Goal: Task Accomplishment & Management: Use online tool/utility

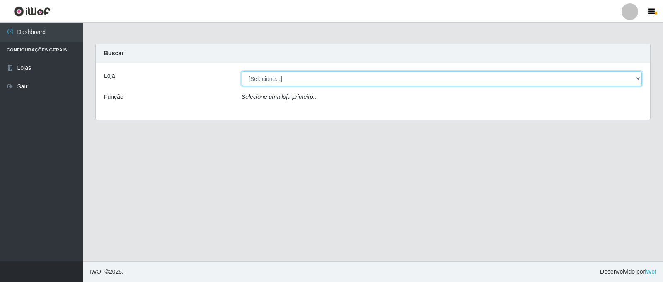
click at [638, 79] on select "[Selecione...] Queiroz Atacadão - Catolé do Rocha" at bounding box center [442, 78] width 401 height 15
select select "500"
click at [242, 71] on select "[Selecione...] Queiroz Atacadão - Catolé do Rocha" at bounding box center [442, 78] width 401 height 15
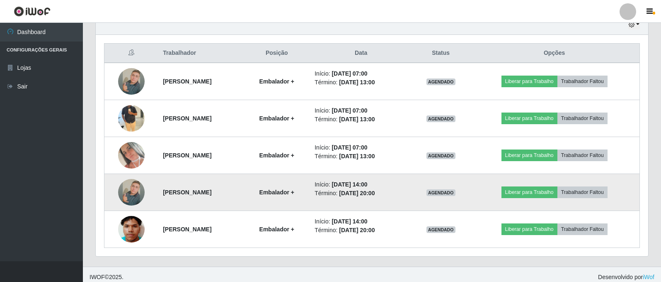
scroll to position [306, 0]
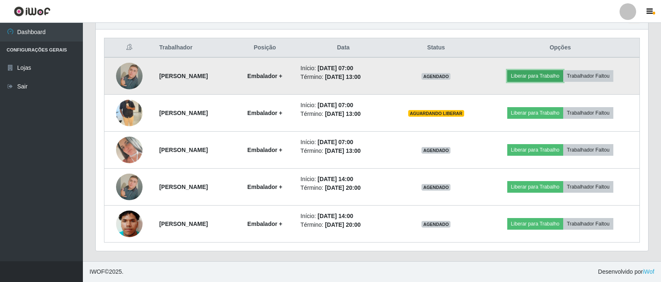
click at [555, 73] on button "Liberar para Trabalho" at bounding box center [536, 76] width 56 height 12
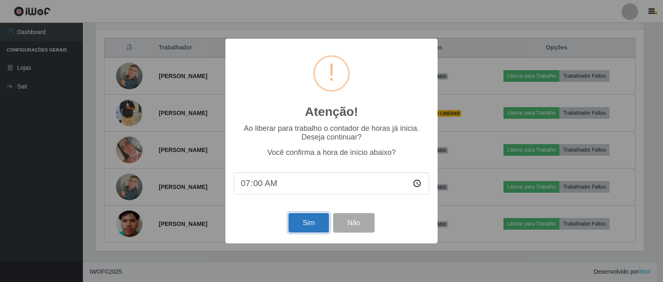
click at [309, 224] on button "Sim" at bounding box center [309, 222] width 40 height 19
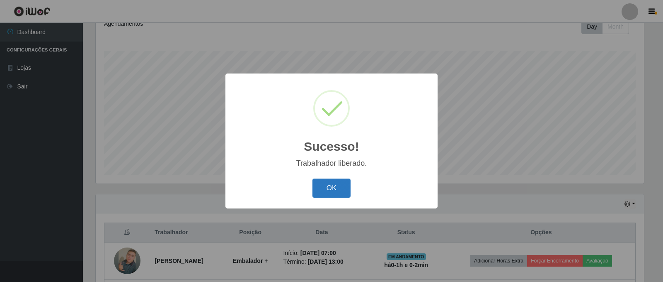
click at [344, 190] on button "OK" at bounding box center [332, 187] width 39 height 19
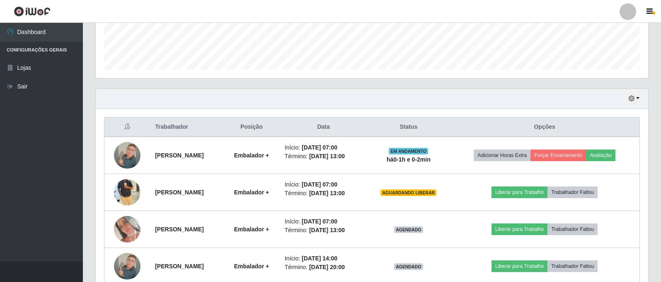
scroll to position [246, 0]
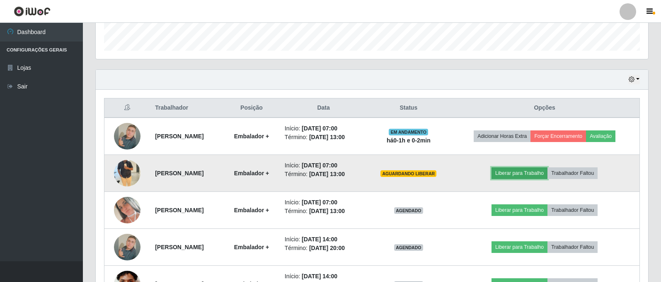
click at [529, 173] on button "Liberar para Trabalho" at bounding box center [520, 173] width 56 height 12
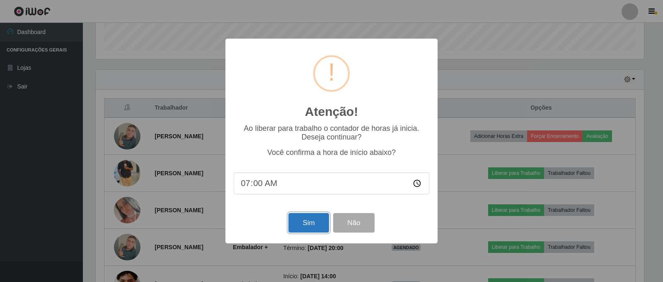
click at [321, 228] on button "Sim" at bounding box center [309, 222] width 40 height 19
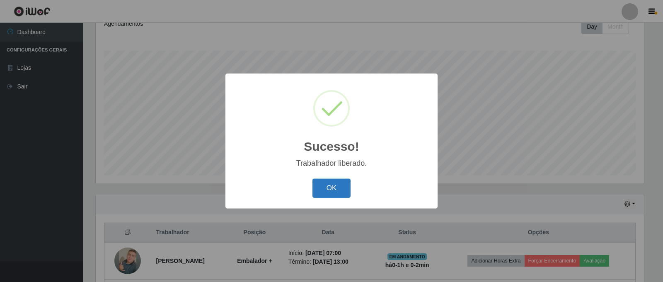
click at [337, 192] on button "OK" at bounding box center [332, 187] width 39 height 19
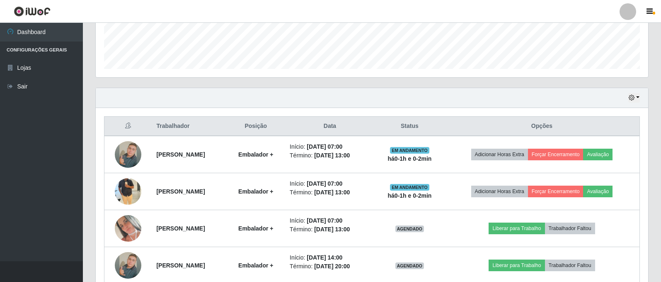
scroll to position [246, 0]
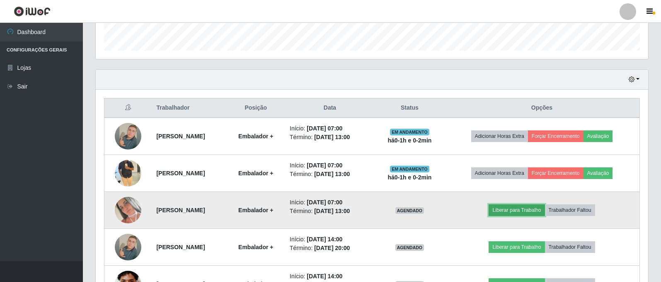
click at [520, 209] on button "Liberar para Trabalho" at bounding box center [517, 210] width 56 height 12
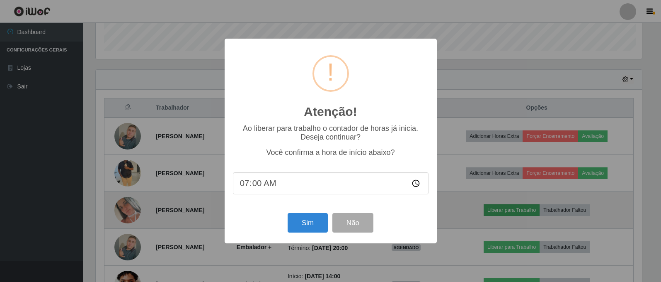
scroll to position [172, 549]
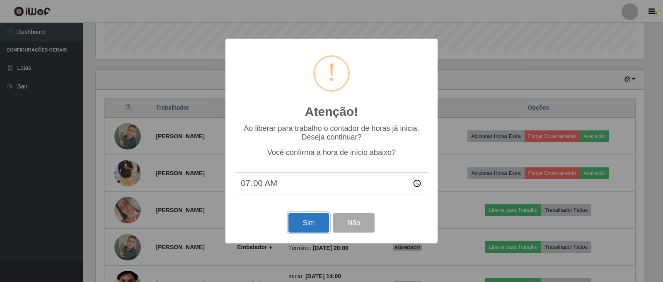
click at [307, 220] on button "Sim" at bounding box center [309, 222] width 40 height 19
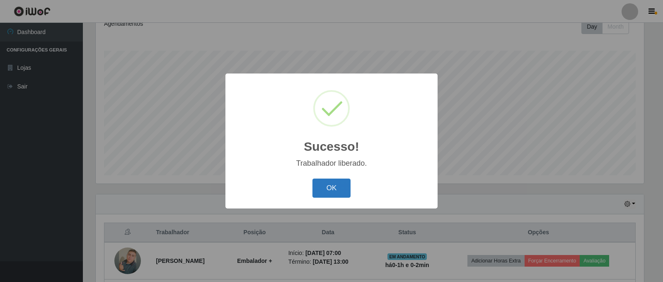
click at [346, 192] on button "OK" at bounding box center [332, 187] width 39 height 19
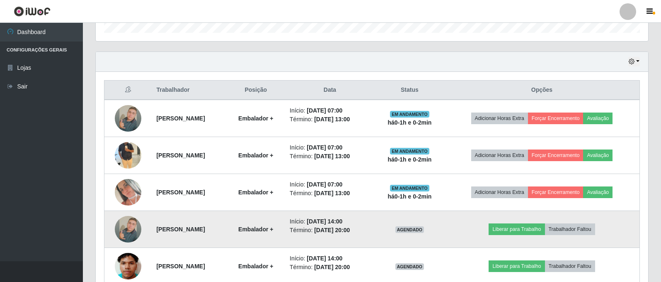
scroll to position [0, 0]
